Goal: Information Seeking & Learning: Understand process/instructions

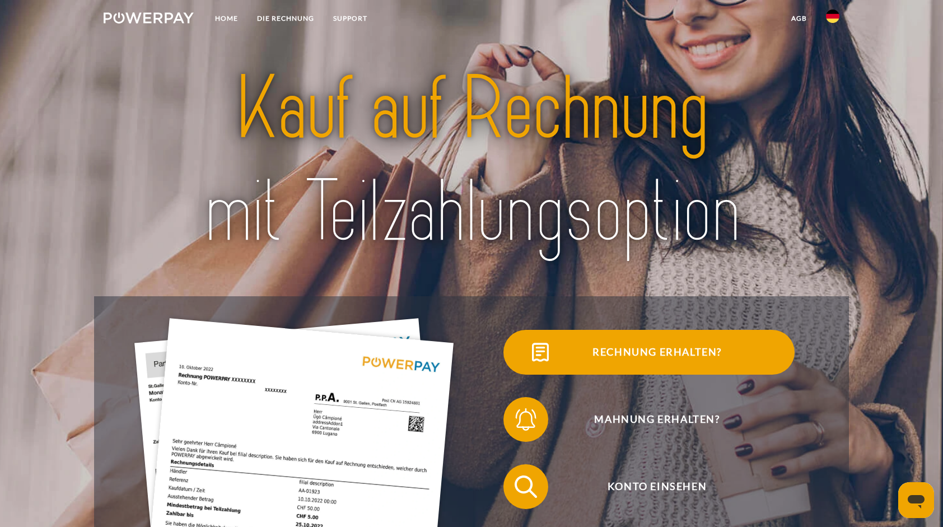
click at [658, 346] on span "Rechnung erhalten?" at bounding box center [657, 352] width 274 height 45
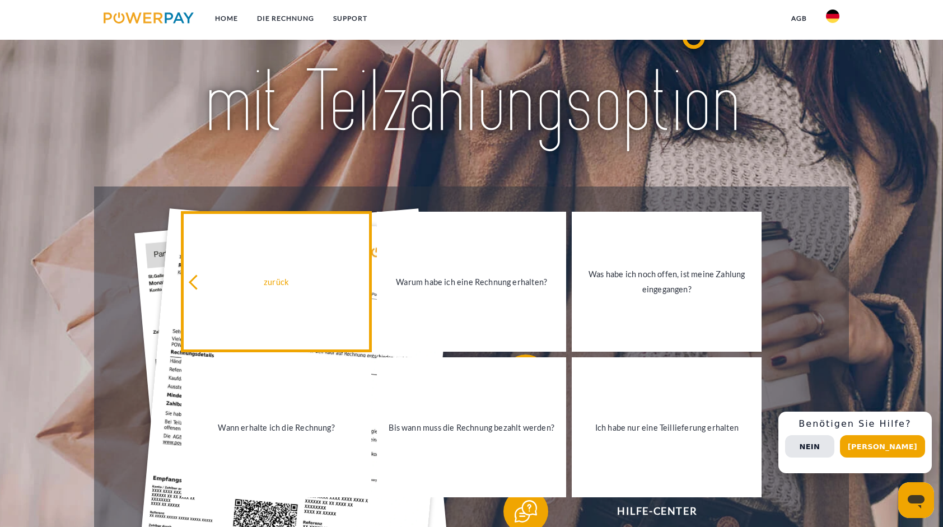
scroll to position [112, 0]
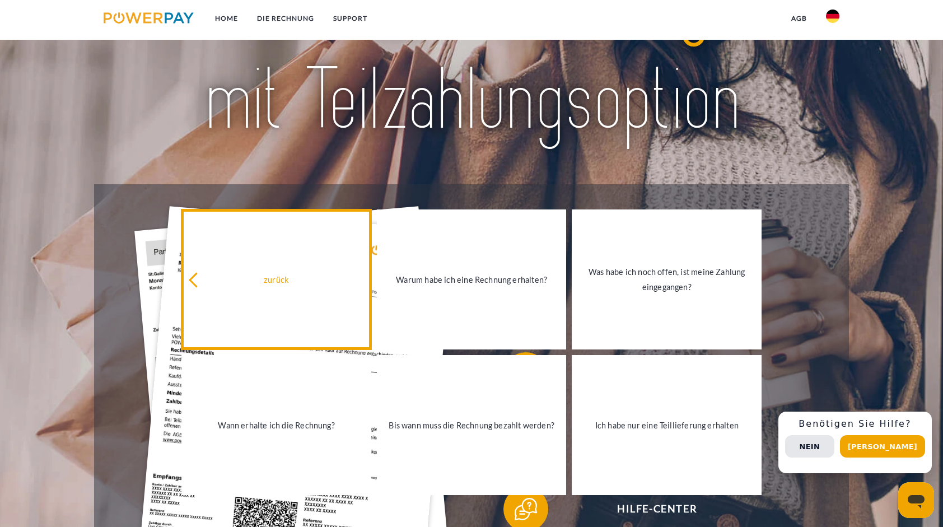
click at [291, 319] on link "zurück" at bounding box center [276, 279] width 190 height 140
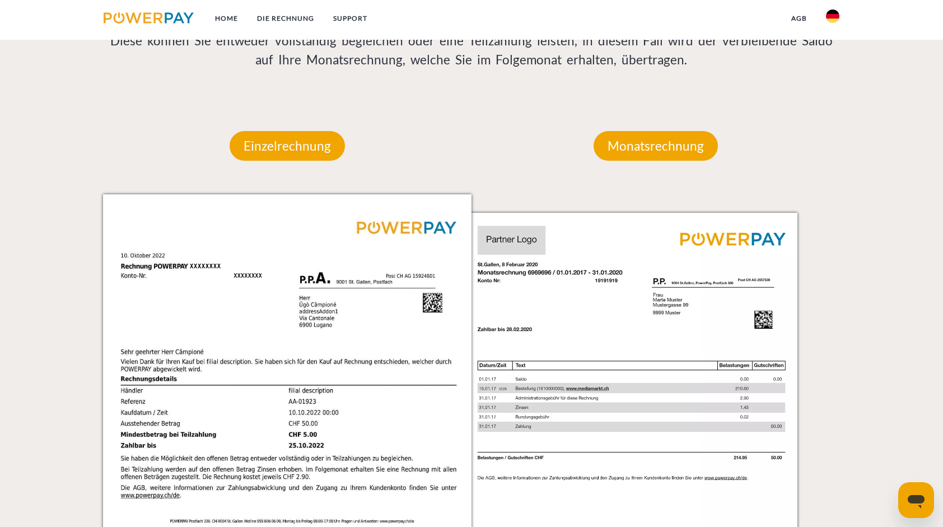
scroll to position [1008, 0]
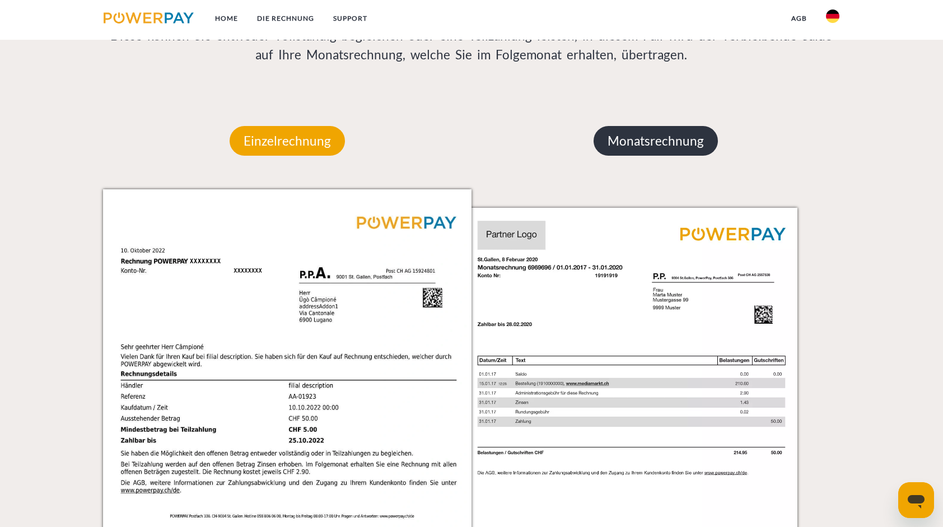
click at [628, 139] on p "Monatsrechnung" at bounding box center [655, 141] width 124 height 30
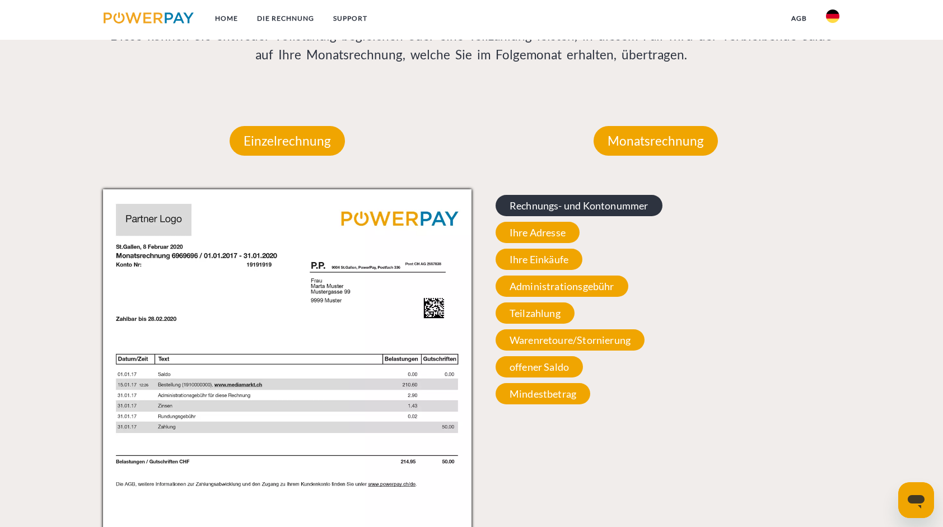
click at [559, 211] on span "Rechnungs- und Kontonummer" at bounding box center [578, 205] width 167 height 21
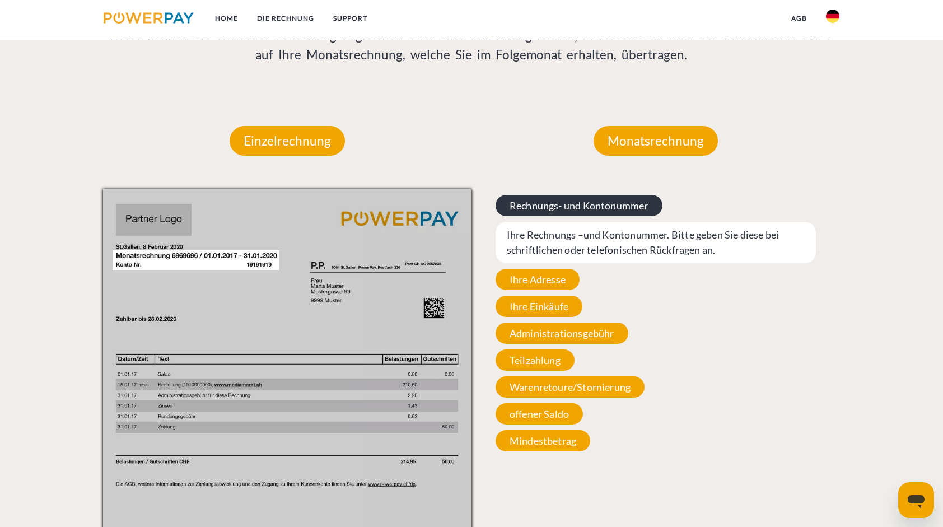
click at [558, 211] on span "Rechnungs- und Kontonummer" at bounding box center [578, 205] width 167 height 21
click at [667, 294] on div "Rechnungs- und Kontonummer Ihre Rechnungs –und Kontonummer. Bitte geben Sie die…" at bounding box center [655, 323] width 368 height 268
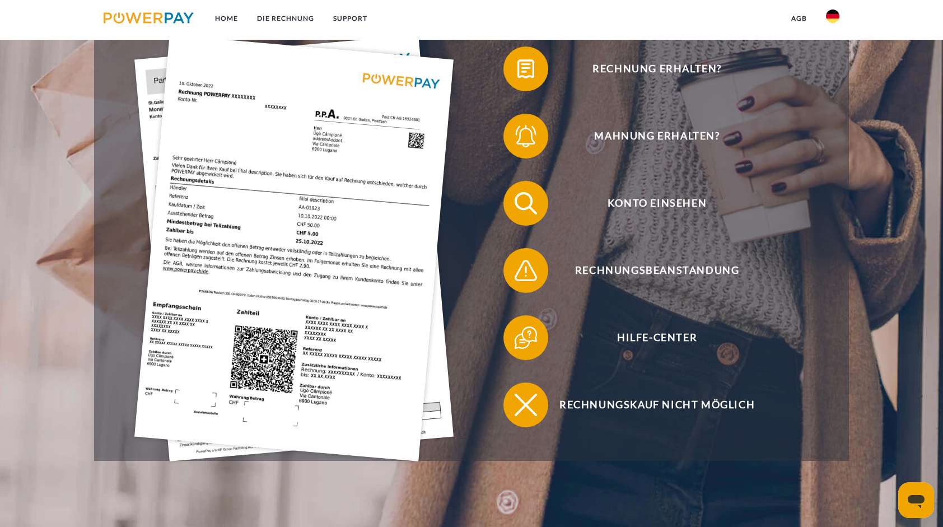
scroll to position [280, 0]
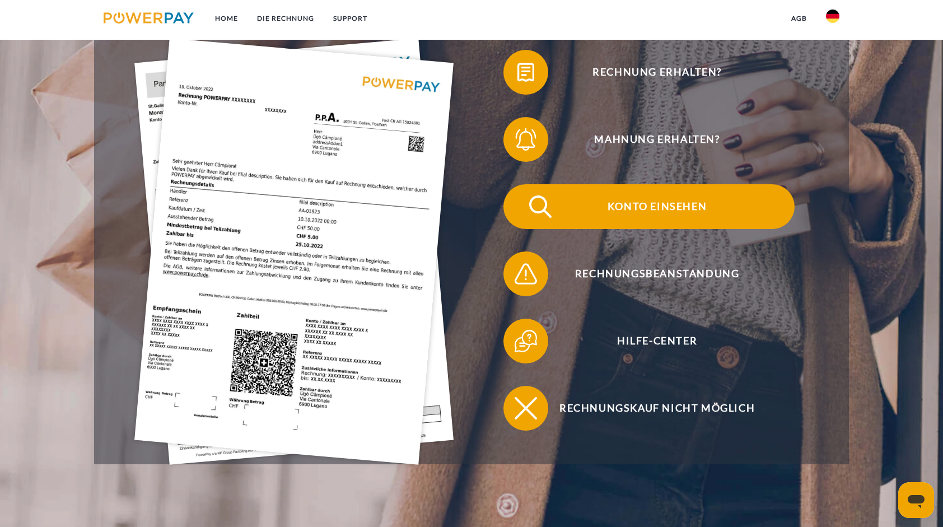
click at [675, 218] on span "Konto einsehen" at bounding box center [657, 206] width 274 height 45
